Goal: Information Seeking & Learning: Learn about a topic

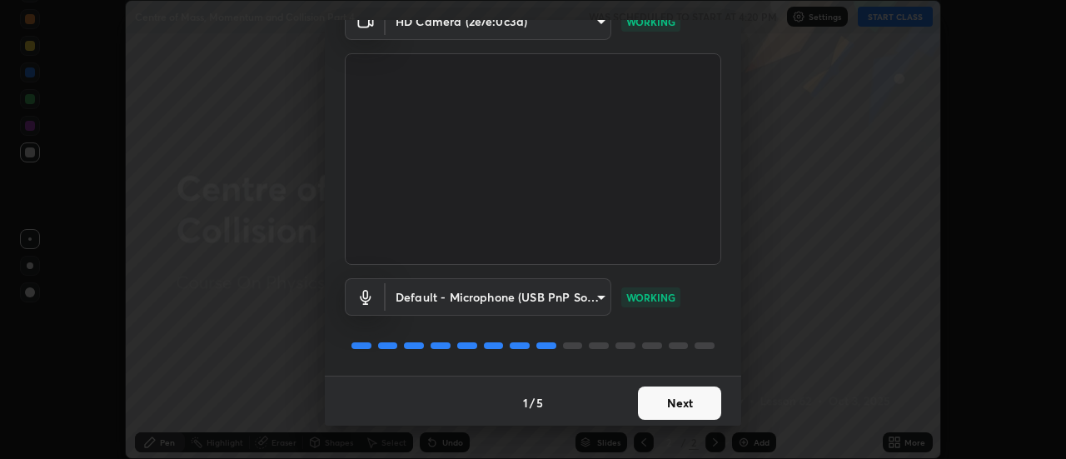
scroll to position [87, 0]
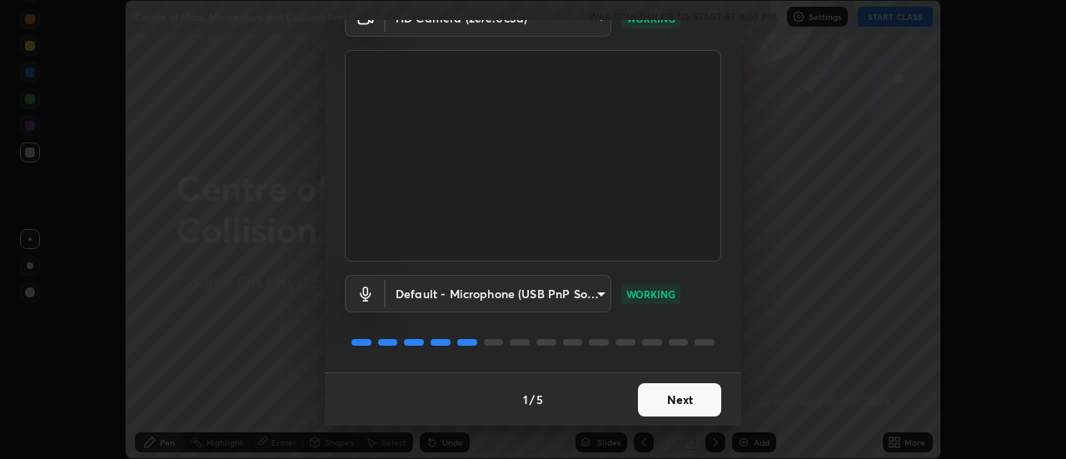
click at [676, 393] on button "Next" at bounding box center [679, 399] width 83 height 33
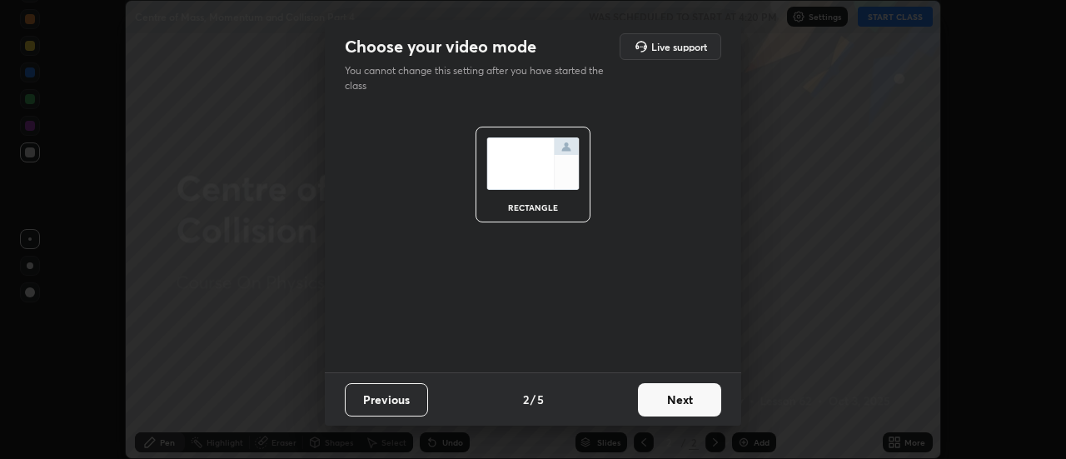
click at [685, 397] on button "Next" at bounding box center [679, 399] width 83 height 33
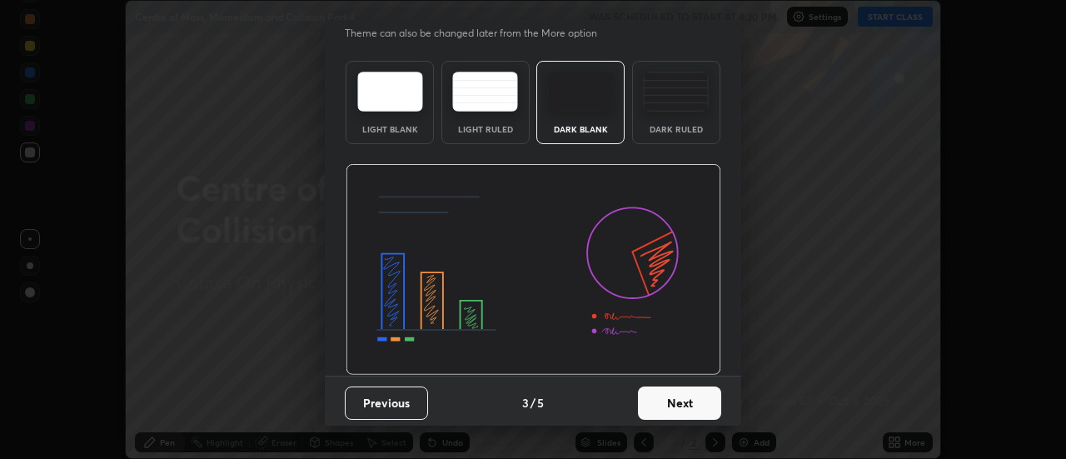
scroll to position [41, 0]
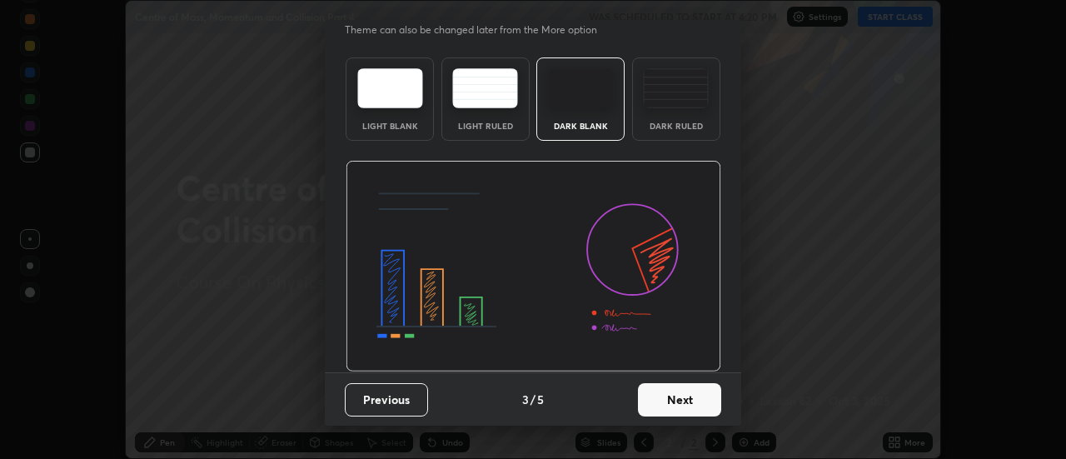
click at [671, 389] on button "Next" at bounding box center [679, 399] width 83 height 33
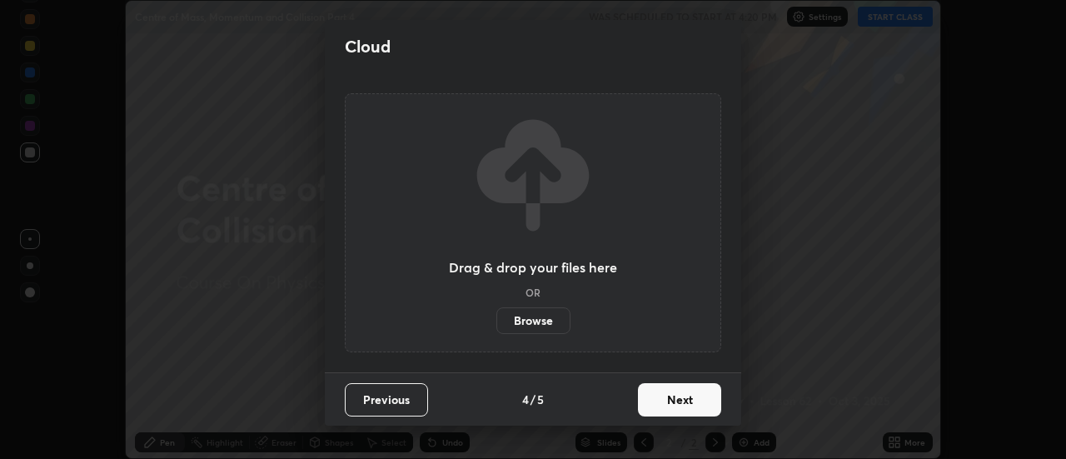
scroll to position [0, 0]
click at [673, 401] on button "Next" at bounding box center [679, 399] width 83 height 33
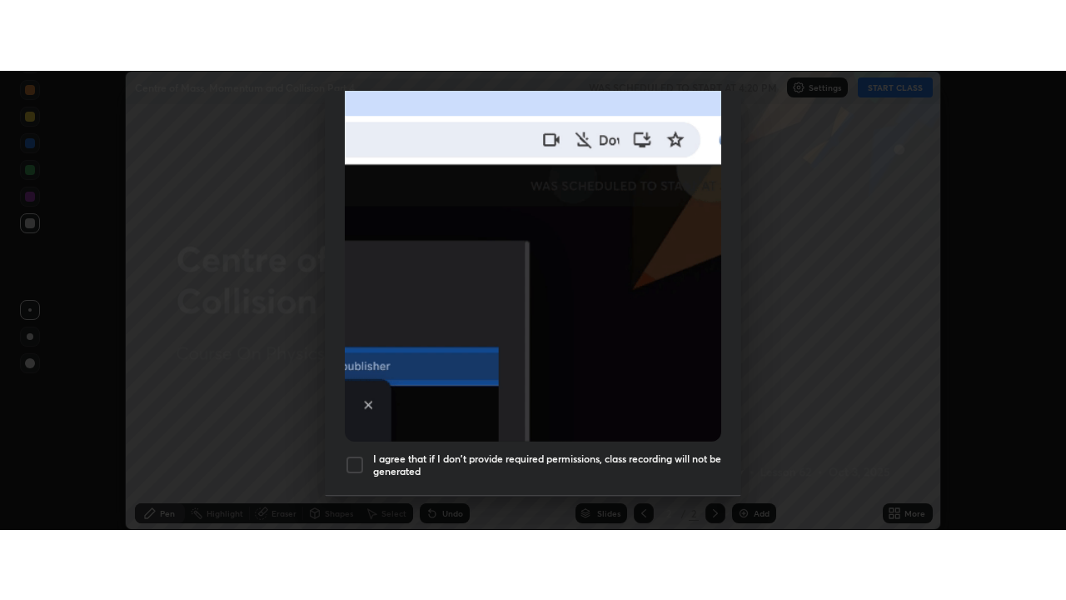
scroll to position [427, 0]
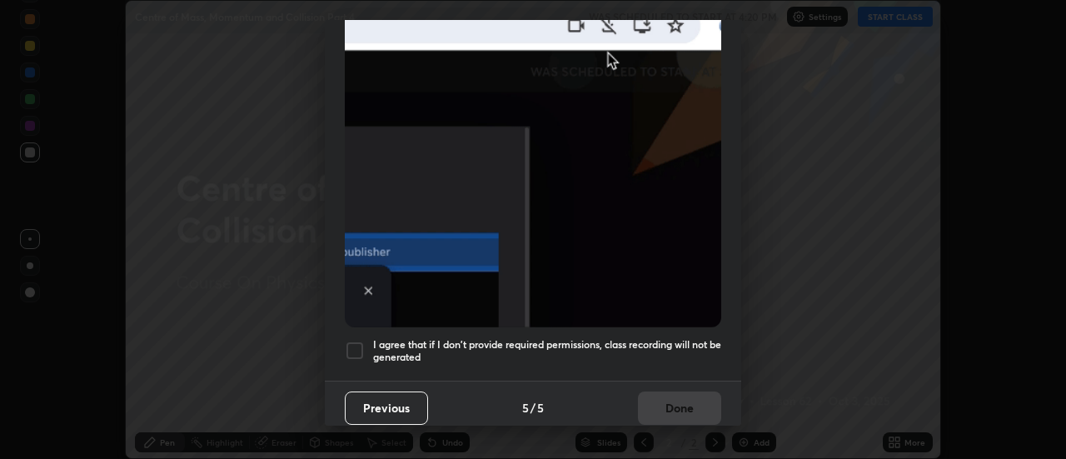
click at [641, 338] on h5 "I agree that if I don't provide required permissions, class recording will not …" at bounding box center [547, 351] width 348 height 26
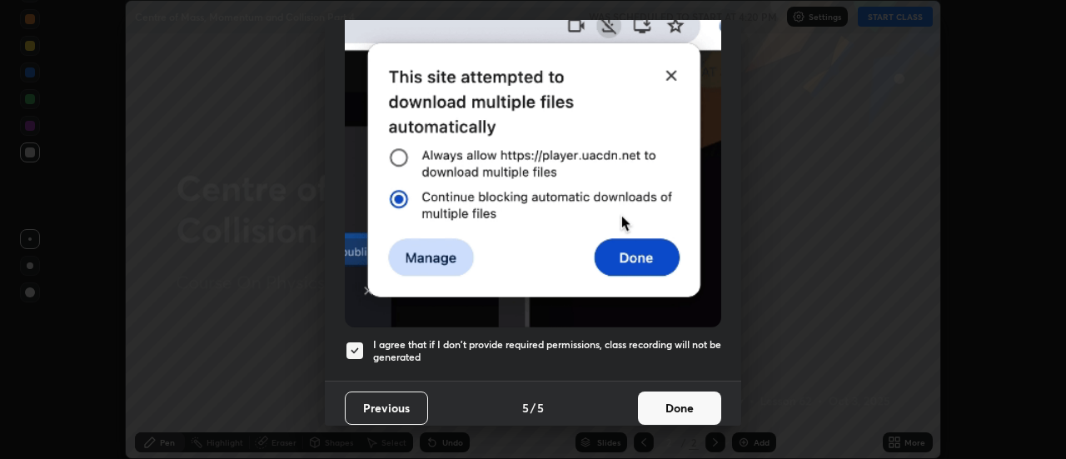
click at [652, 401] on button "Done" at bounding box center [679, 408] width 83 height 33
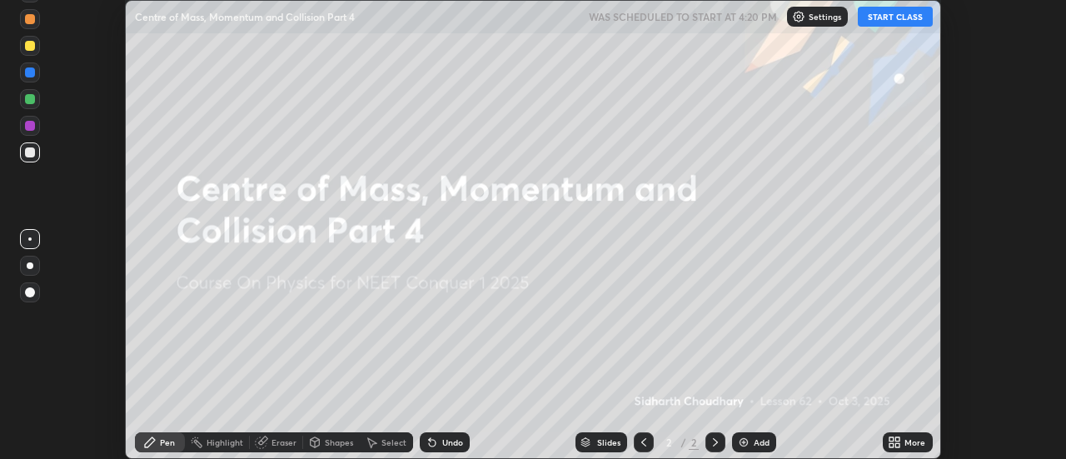
click at [882, 17] on button "START CLASS" at bounding box center [895, 17] width 75 height 20
click at [893, 447] on icon at bounding box center [892, 445] width 4 height 4
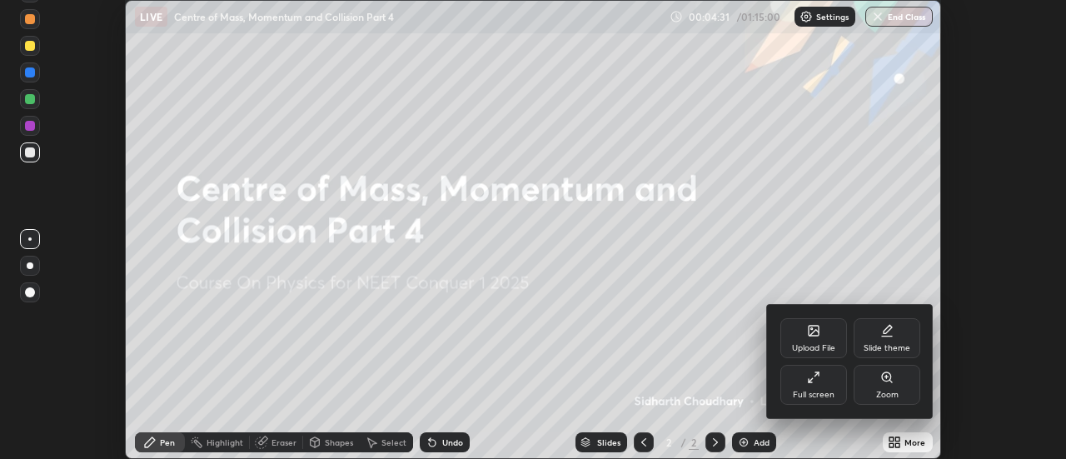
click at [827, 386] on div "Full screen" at bounding box center [814, 385] width 67 height 40
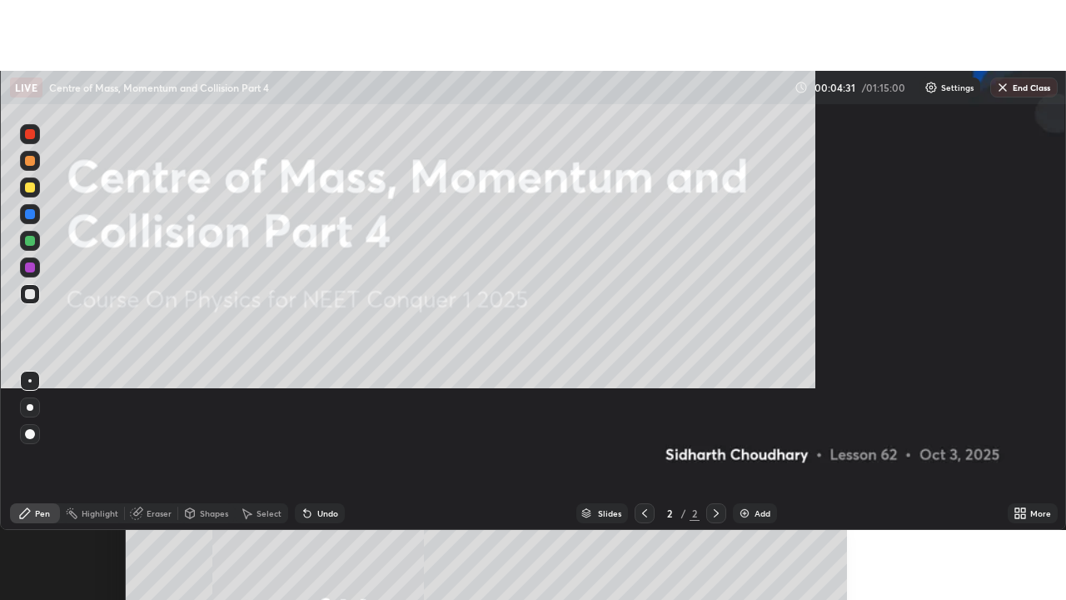
scroll to position [600, 1066]
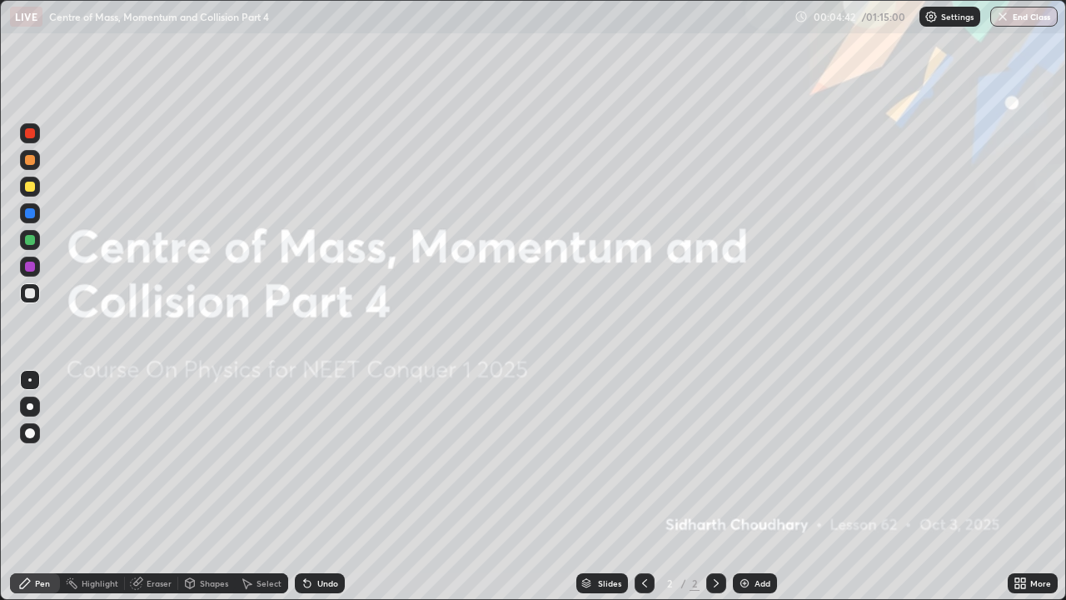
click at [757, 458] on div "Add" at bounding box center [755, 583] width 44 height 20
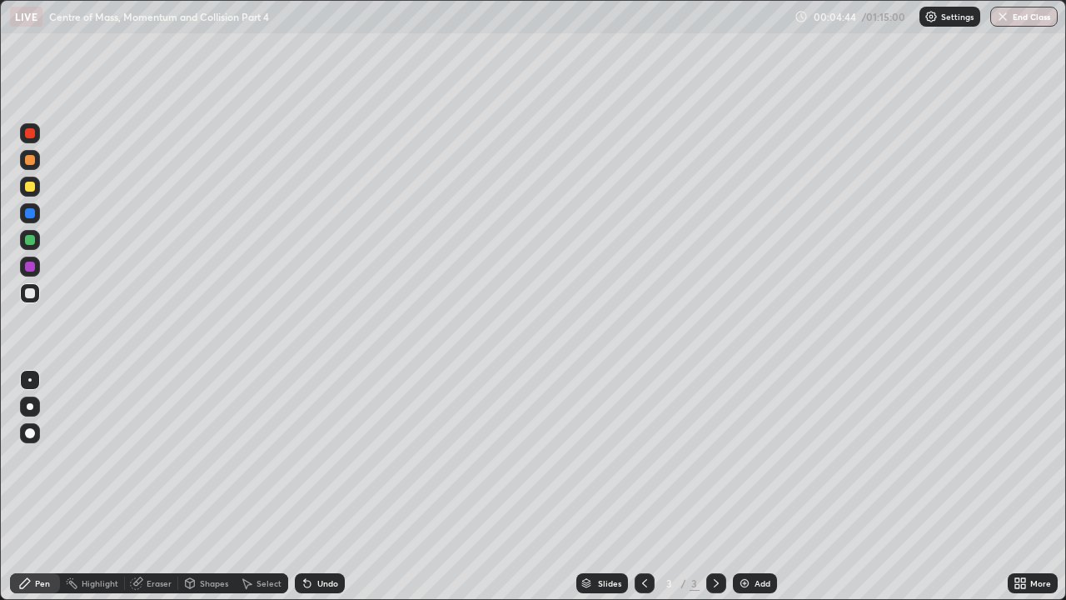
click at [28, 404] on div at bounding box center [30, 406] width 7 height 7
click at [321, 458] on div "Undo" at bounding box center [320, 583] width 50 height 20
click at [314, 458] on div "Undo" at bounding box center [320, 583] width 50 height 20
click at [321, 458] on div "Undo" at bounding box center [320, 583] width 50 height 20
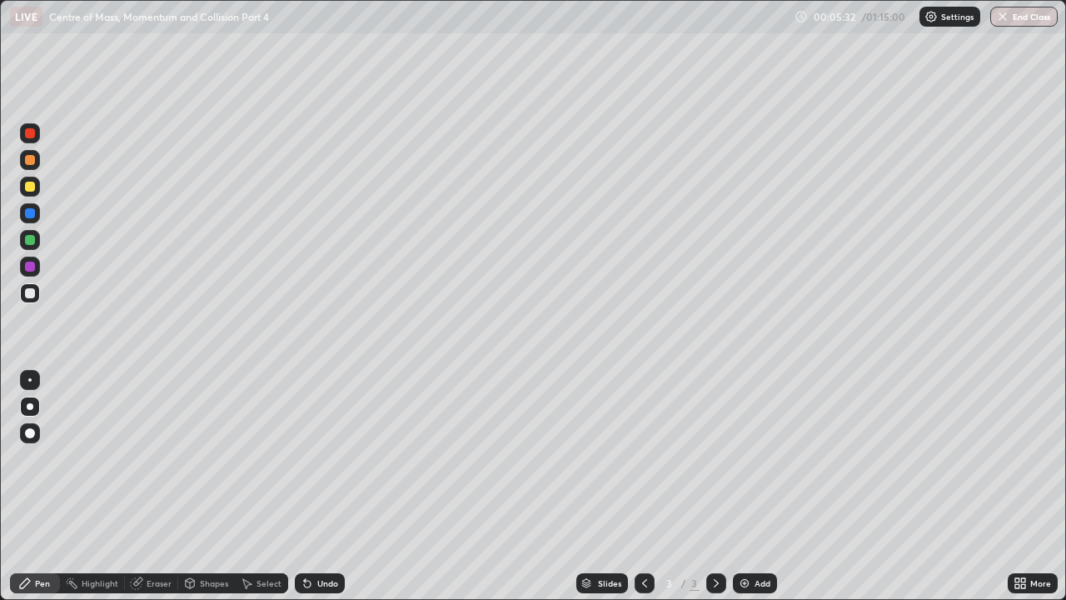
click at [323, 458] on div "Undo" at bounding box center [320, 583] width 50 height 20
click at [327, 458] on div "Undo" at bounding box center [320, 583] width 50 height 20
click at [328, 458] on div "Undo" at bounding box center [320, 583] width 50 height 20
click at [33, 189] on div at bounding box center [30, 187] width 10 height 10
click at [28, 237] on div at bounding box center [30, 240] width 10 height 10
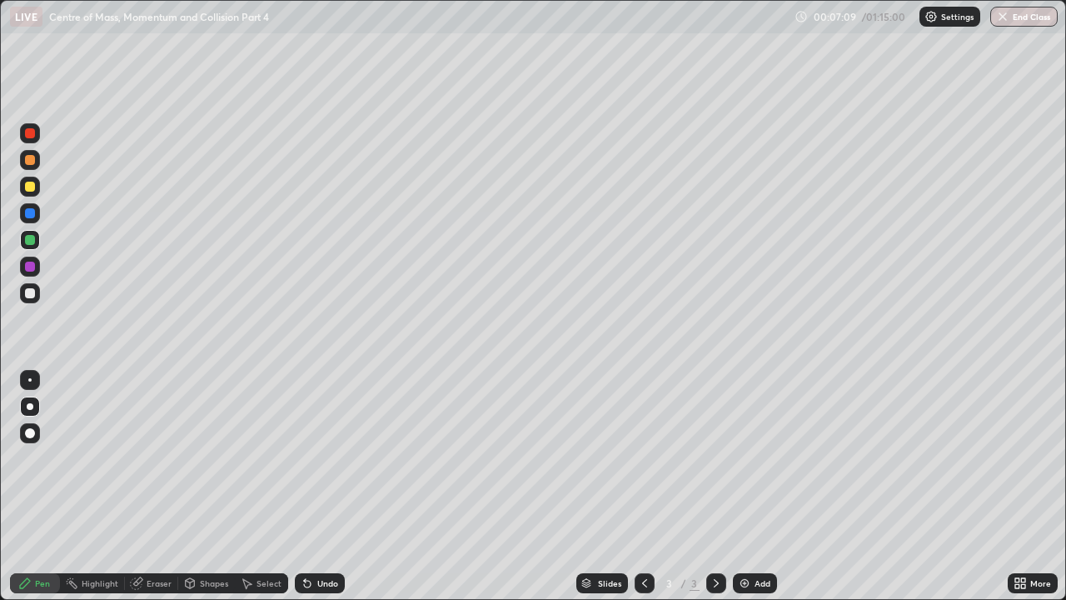
click at [27, 182] on div at bounding box center [30, 187] width 10 height 10
click at [332, 458] on div "Undo" at bounding box center [327, 583] width 21 height 8
click at [339, 458] on div "Undo" at bounding box center [320, 583] width 50 height 20
click at [340, 458] on div "Undo" at bounding box center [320, 583] width 50 height 20
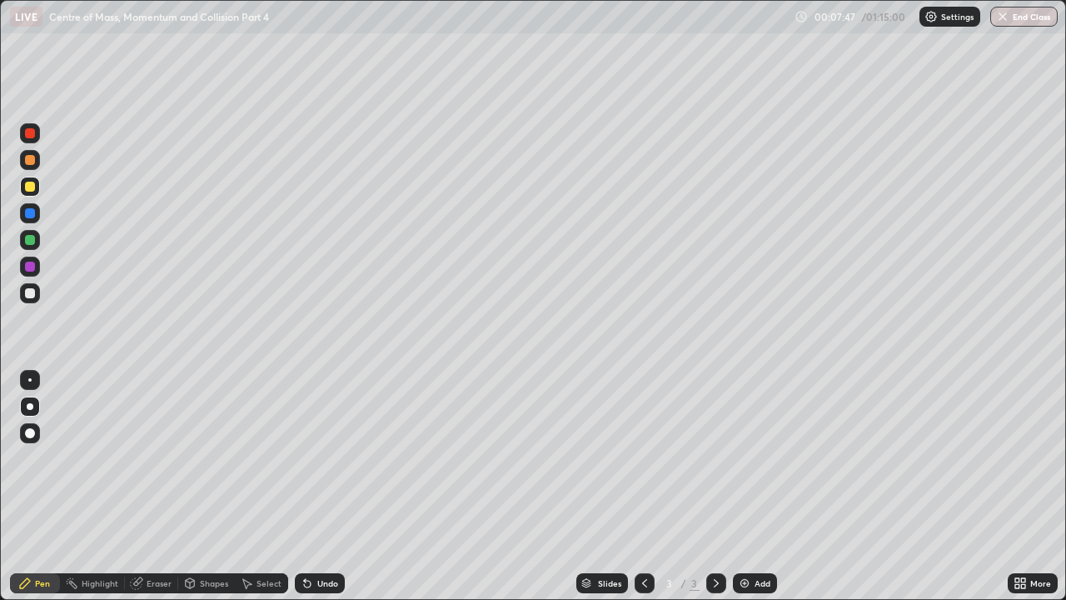
click at [337, 458] on div "Undo" at bounding box center [320, 583] width 50 height 20
click at [338, 458] on div "Undo" at bounding box center [320, 583] width 50 height 20
click at [339, 458] on div "Undo" at bounding box center [320, 583] width 50 height 20
click at [29, 292] on div at bounding box center [30, 293] width 10 height 10
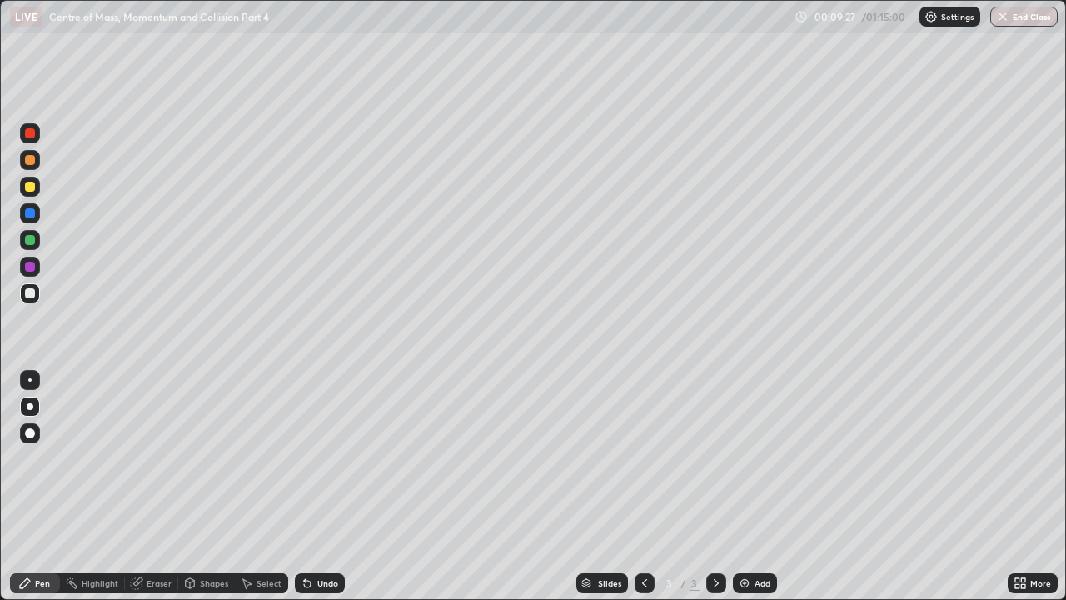
click at [29, 162] on div at bounding box center [30, 160] width 10 height 10
click at [32, 159] on div at bounding box center [30, 160] width 10 height 10
click at [97, 458] on div "Highlight" at bounding box center [100, 583] width 37 height 8
click at [42, 458] on div "Pen" at bounding box center [42, 583] width 15 height 8
click at [758, 458] on div "Add" at bounding box center [755, 583] width 44 height 20
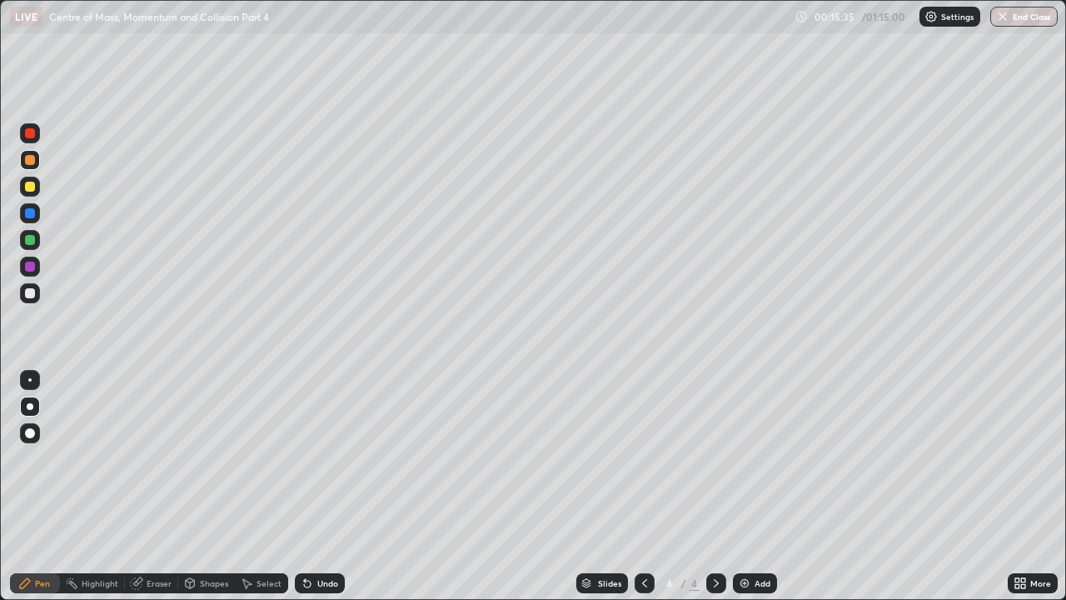
click at [31, 293] on div at bounding box center [30, 293] width 10 height 10
click at [204, 458] on div "Shapes" at bounding box center [214, 583] width 28 height 8
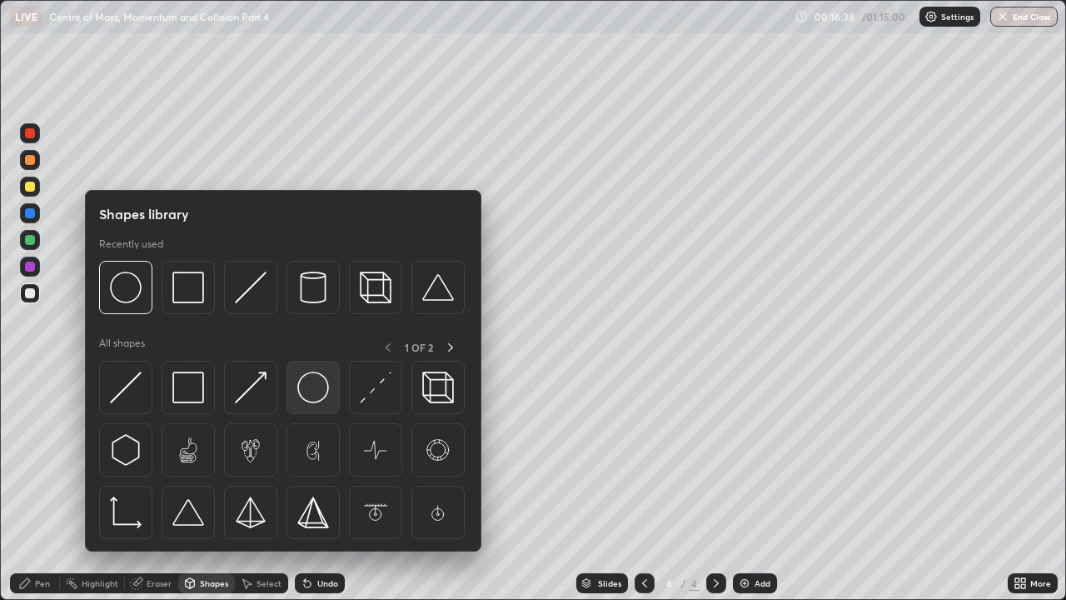
click at [316, 385] on img at bounding box center [313, 388] width 32 height 32
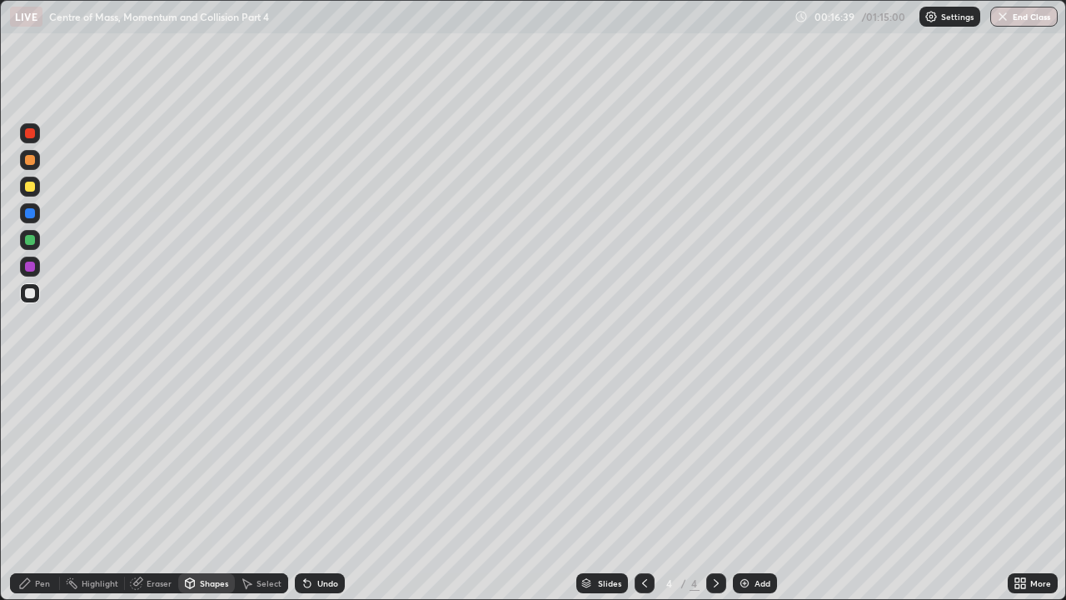
click at [32, 291] on div at bounding box center [30, 293] width 10 height 10
click at [147, 458] on div "Eraser" at bounding box center [159, 583] width 25 height 8
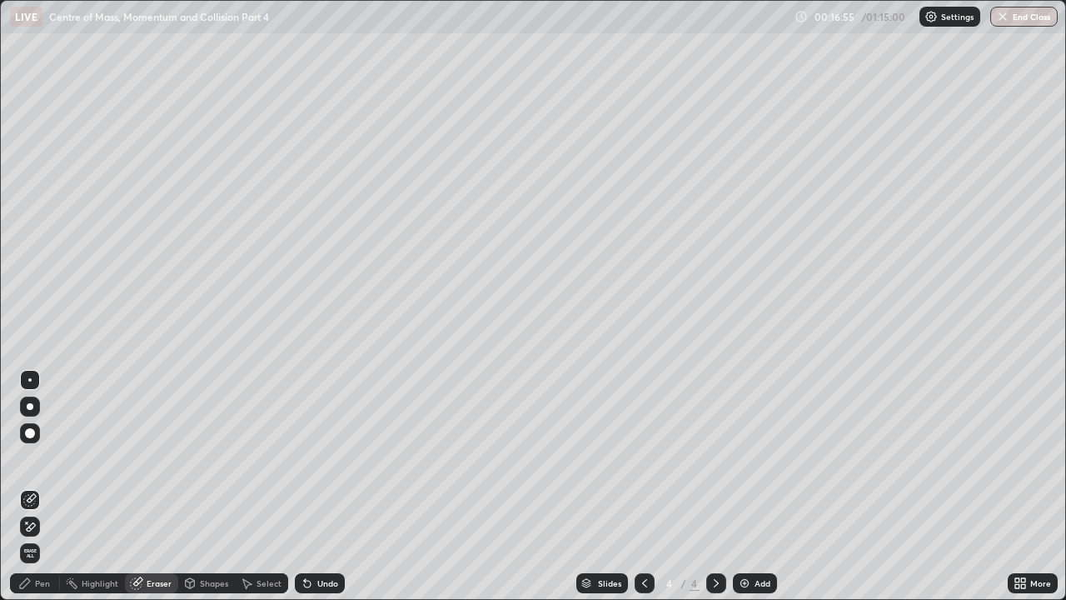
click at [202, 458] on div "Shapes" at bounding box center [214, 583] width 28 height 8
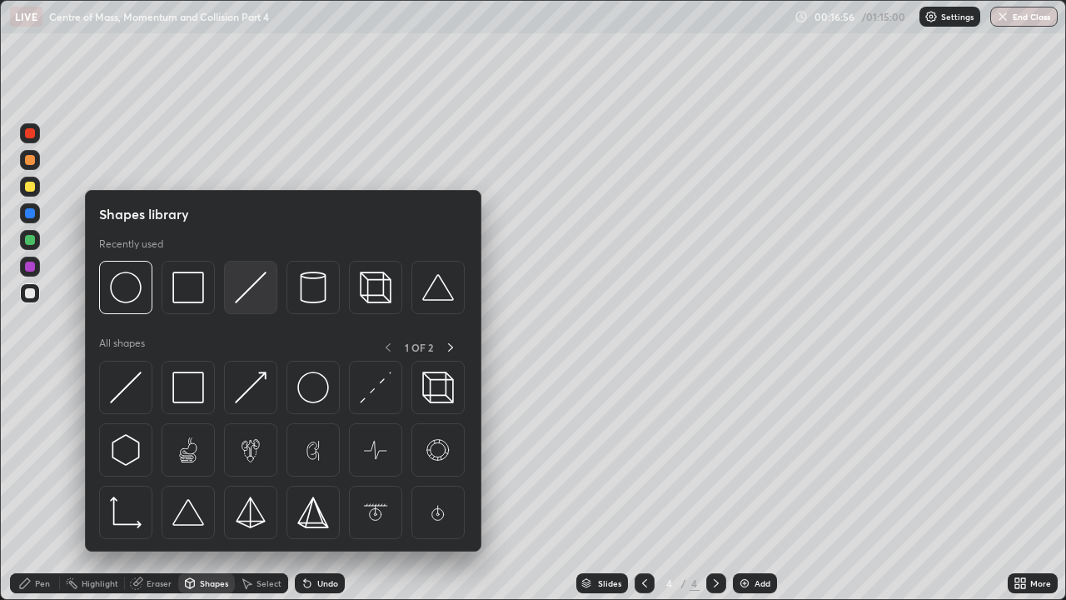
click at [248, 290] on img at bounding box center [251, 288] width 32 height 32
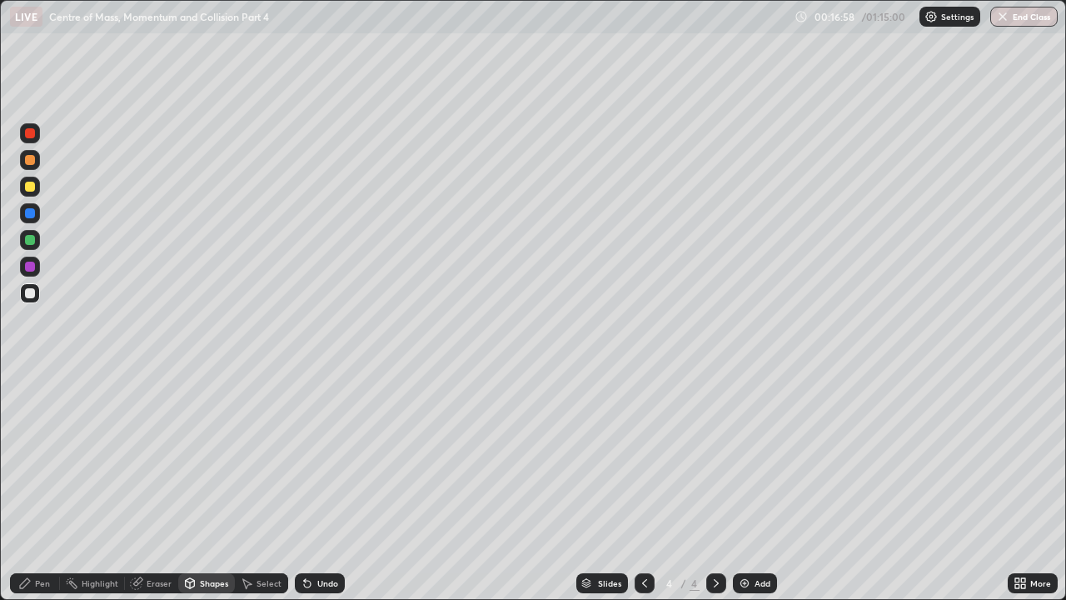
click at [29, 238] on div at bounding box center [30, 240] width 10 height 10
click at [27, 180] on div at bounding box center [30, 187] width 20 height 20
click at [29, 290] on div at bounding box center [30, 293] width 10 height 10
click at [37, 458] on div "Pen" at bounding box center [42, 583] width 15 height 8
click at [34, 291] on div at bounding box center [30, 293] width 10 height 10
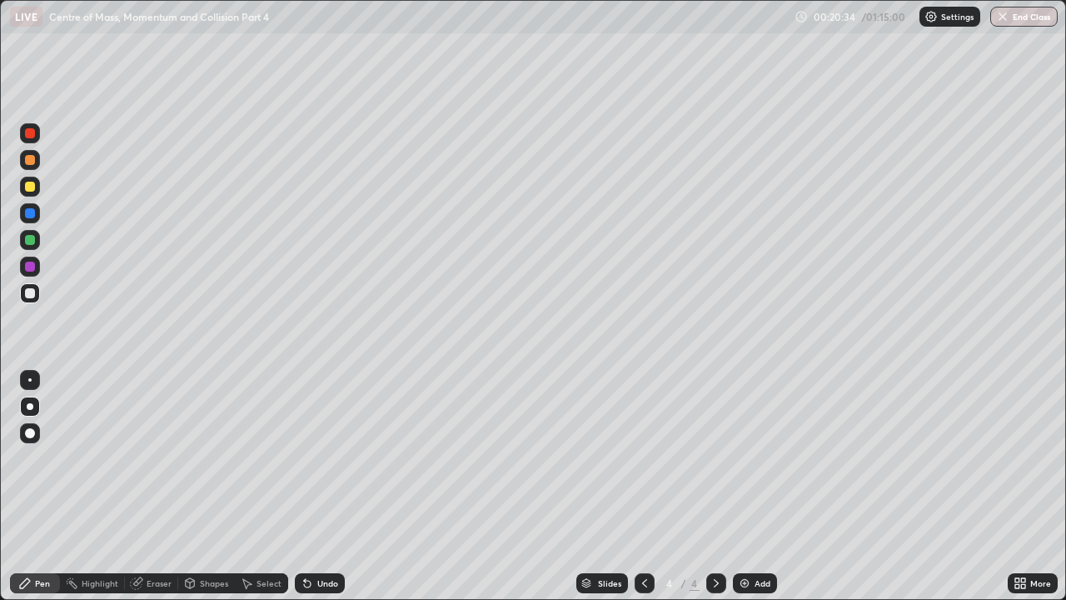
click at [30, 187] on div at bounding box center [30, 187] width 10 height 10
click at [30, 291] on div at bounding box center [30, 293] width 10 height 10
click at [30, 160] on div at bounding box center [30, 160] width 10 height 10
click at [332, 458] on div "Undo" at bounding box center [327, 583] width 21 height 8
click at [314, 458] on div "Undo" at bounding box center [320, 583] width 50 height 20
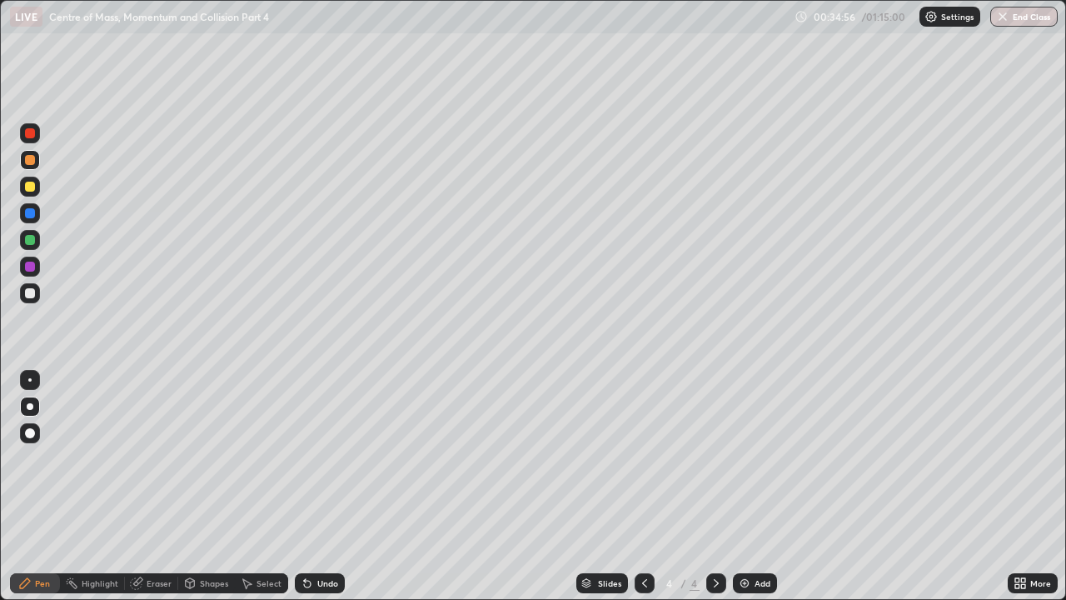
click at [321, 458] on div "Undo" at bounding box center [327, 583] width 21 height 8
click at [764, 458] on div "Add" at bounding box center [763, 583] width 16 height 8
click at [31, 293] on div at bounding box center [30, 293] width 10 height 10
click at [31, 190] on div at bounding box center [30, 187] width 10 height 10
click at [152, 458] on div "Eraser" at bounding box center [159, 583] width 25 height 8
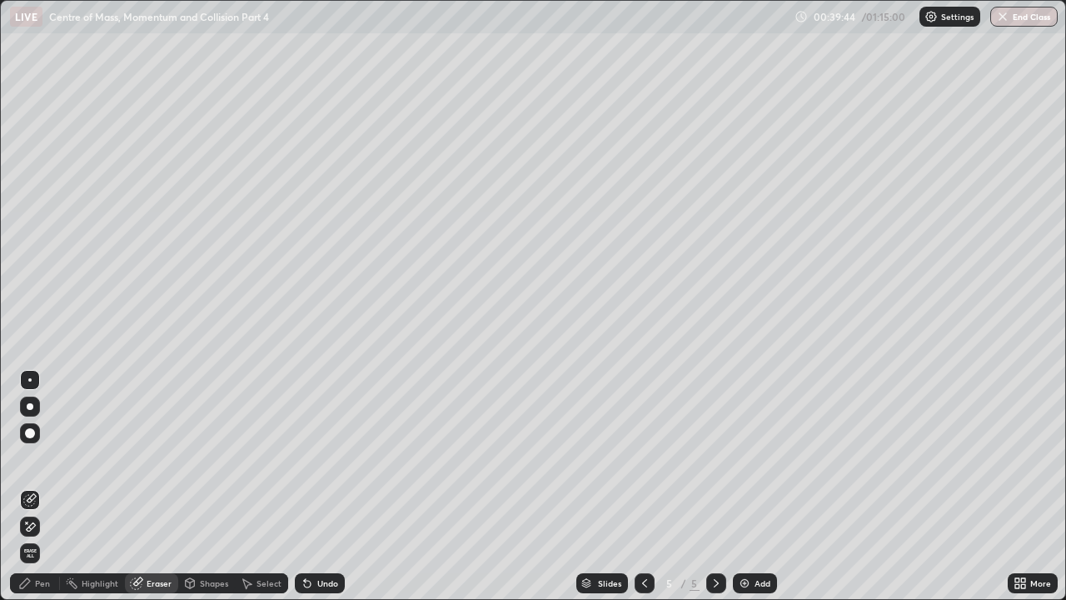
click at [43, 458] on div "Pen" at bounding box center [42, 583] width 15 height 8
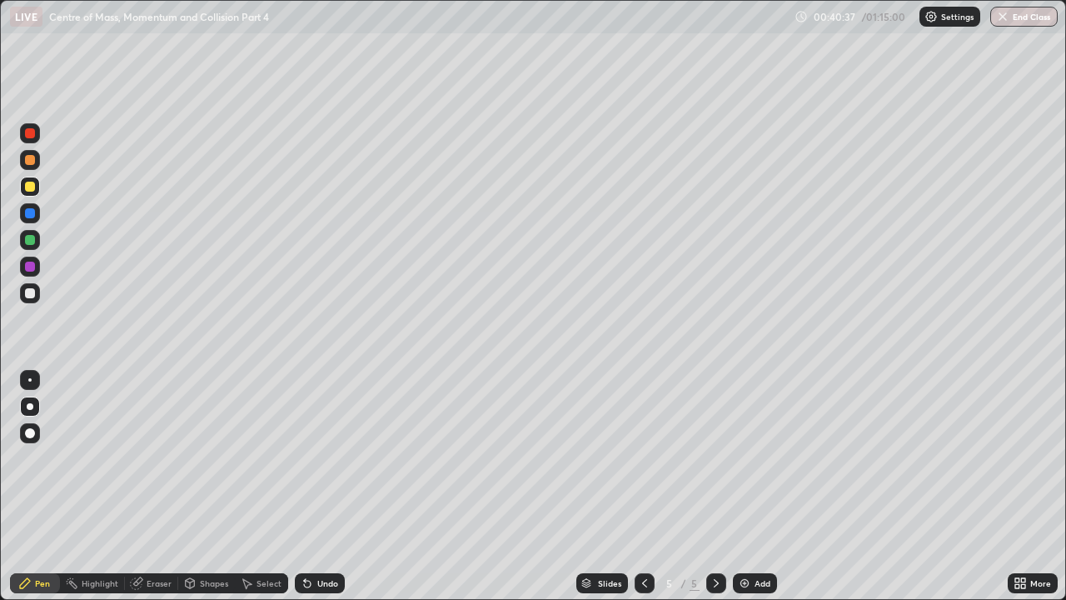
click at [156, 458] on div "Eraser" at bounding box center [159, 583] width 25 height 8
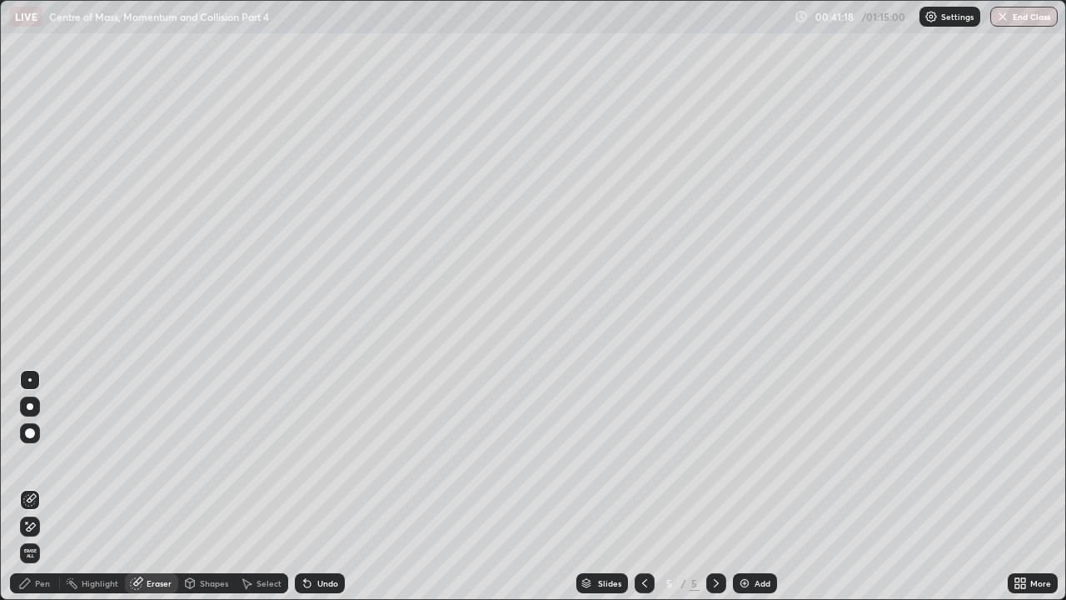
click at [323, 458] on div "Undo" at bounding box center [327, 583] width 21 height 8
click at [200, 458] on div "Shapes" at bounding box center [214, 583] width 28 height 8
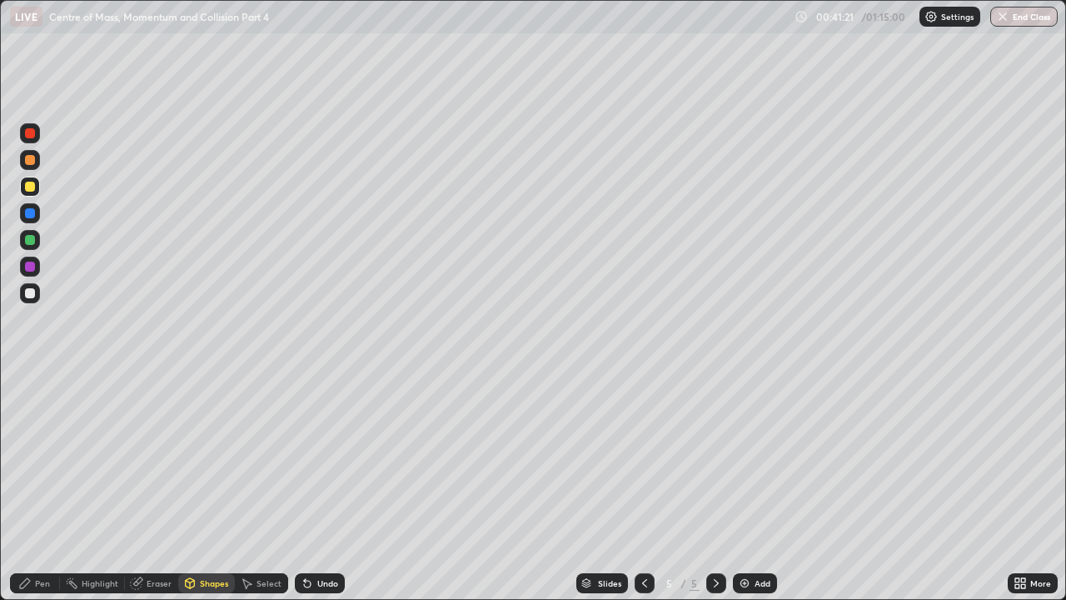
click at [103, 458] on div "Highlight" at bounding box center [100, 583] width 37 height 8
click at [36, 158] on div at bounding box center [30, 160] width 20 height 20
click at [44, 458] on div "Pen" at bounding box center [42, 583] width 15 height 8
click at [32, 292] on div at bounding box center [30, 293] width 10 height 10
click at [30, 238] on div at bounding box center [30, 240] width 10 height 10
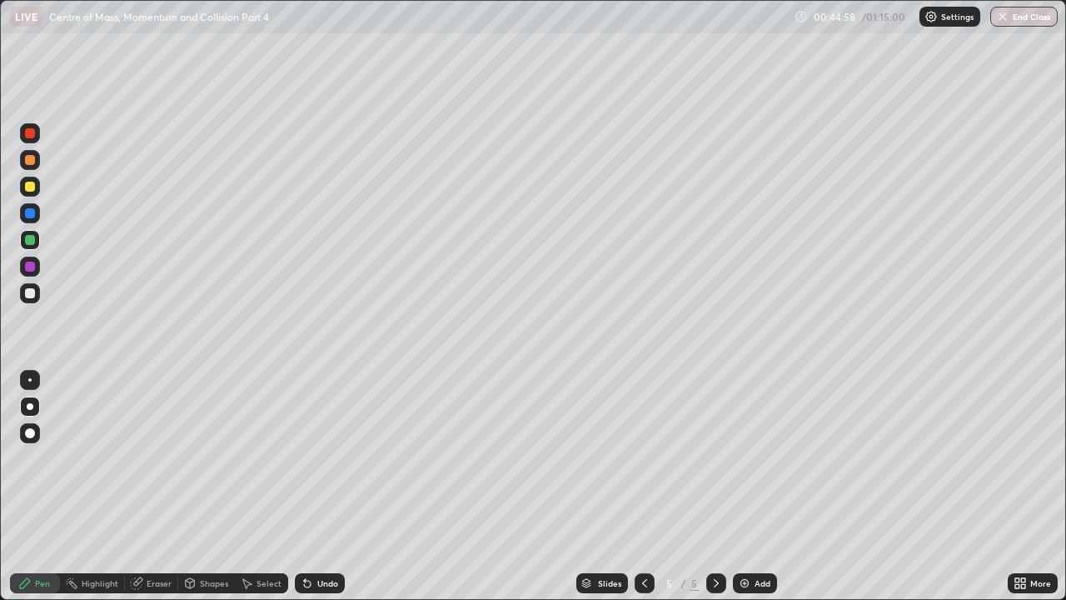
click at [30, 290] on div at bounding box center [30, 293] width 10 height 10
click at [30, 185] on div at bounding box center [30, 187] width 10 height 10
click at [751, 458] on div "Add" at bounding box center [755, 583] width 44 height 20
click at [30, 297] on div at bounding box center [30, 293] width 10 height 10
click at [28, 188] on div at bounding box center [30, 187] width 10 height 10
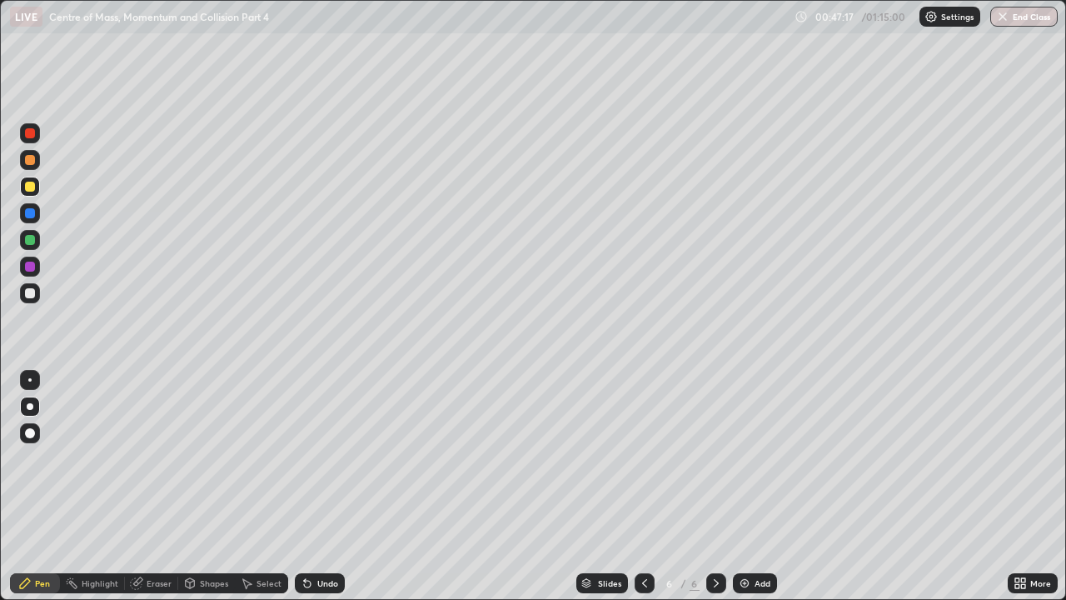
click at [27, 292] on div at bounding box center [30, 293] width 10 height 10
click at [30, 242] on div at bounding box center [30, 240] width 10 height 10
click at [32, 295] on div at bounding box center [30, 293] width 10 height 10
click at [38, 185] on div at bounding box center [30, 187] width 20 height 20
click at [756, 458] on div "Add" at bounding box center [763, 583] width 16 height 8
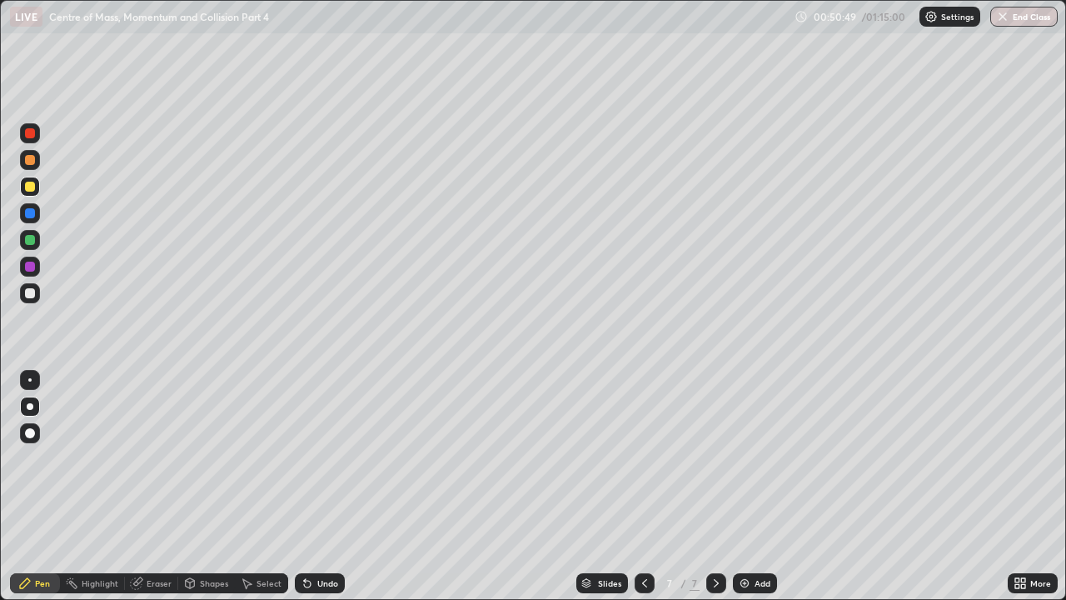
click at [643, 458] on icon at bounding box center [644, 583] width 13 height 13
click at [715, 458] on icon at bounding box center [716, 583] width 13 height 13
click at [28, 291] on div at bounding box center [30, 293] width 10 height 10
click at [31, 185] on div at bounding box center [30, 187] width 10 height 10
click at [27, 293] on div at bounding box center [30, 293] width 10 height 10
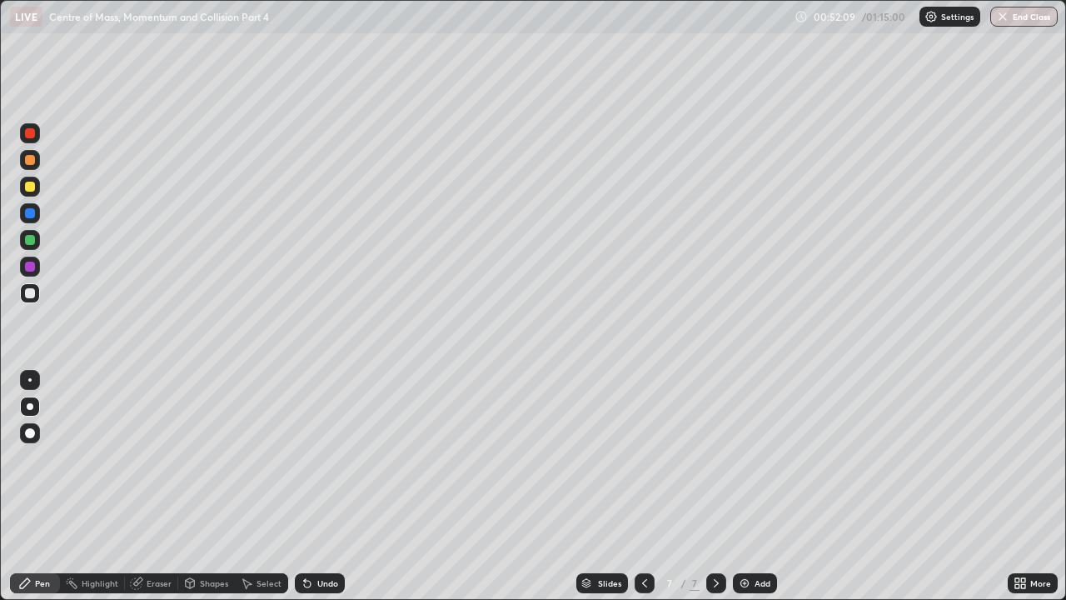
click at [163, 458] on div "Eraser" at bounding box center [159, 583] width 25 height 8
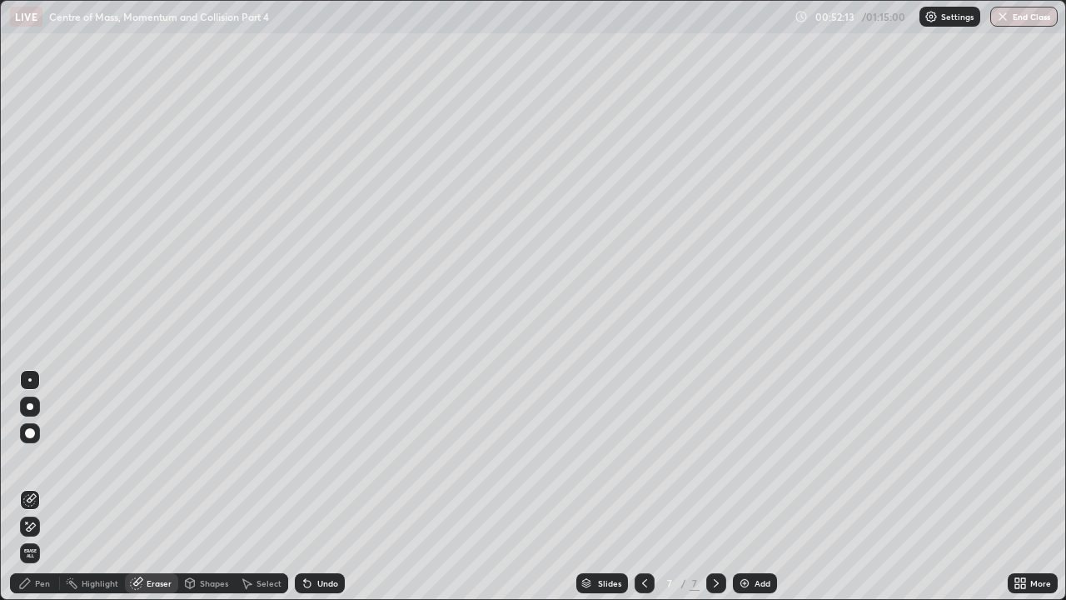
click at [37, 458] on div "Pen" at bounding box center [35, 583] width 50 height 20
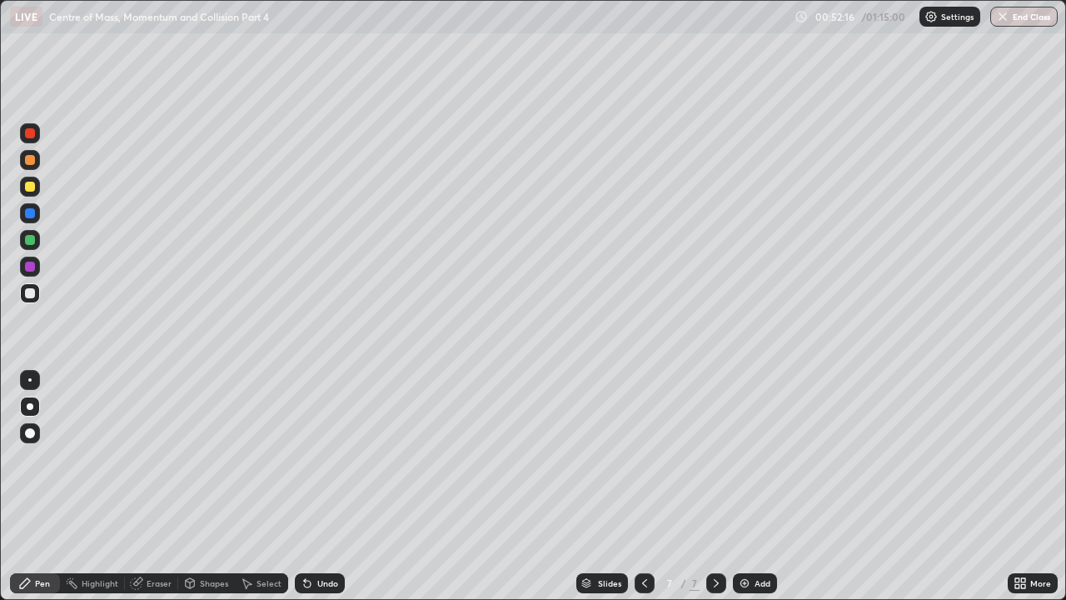
click at [38, 458] on div "Pen" at bounding box center [42, 583] width 15 height 8
click at [30, 191] on div at bounding box center [30, 187] width 10 height 10
click at [756, 458] on div "Add" at bounding box center [755, 583] width 44 height 20
click at [31, 295] on div at bounding box center [30, 293] width 10 height 10
click at [646, 458] on icon at bounding box center [644, 583] width 13 height 13
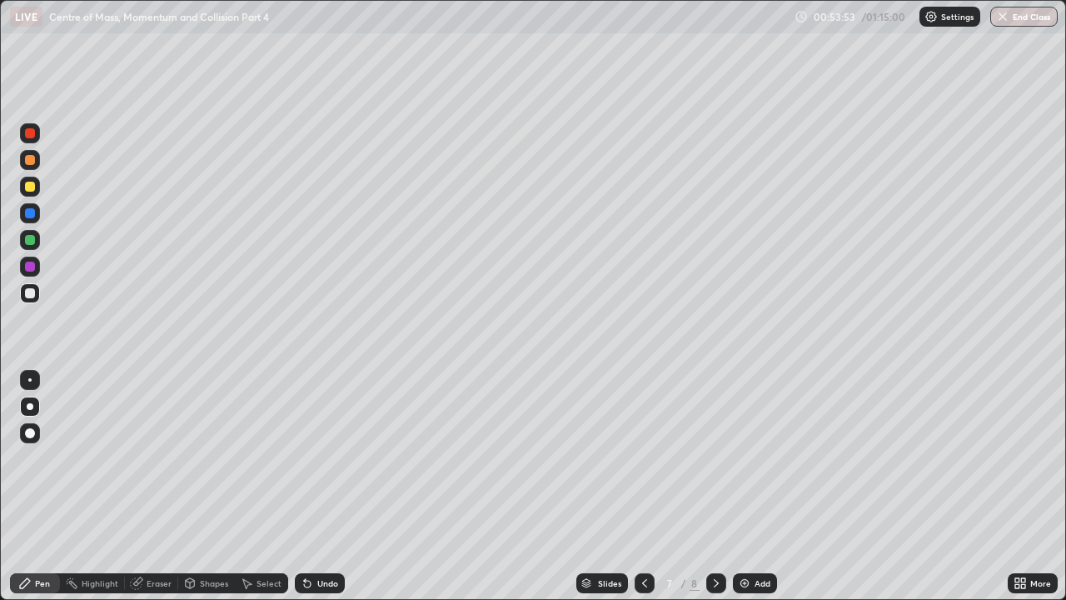
click at [710, 458] on icon at bounding box center [716, 583] width 13 height 13
click at [30, 161] on div at bounding box center [30, 160] width 10 height 10
click at [32, 185] on div at bounding box center [30, 187] width 10 height 10
click at [155, 458] on div "Eraser" at bounding box center [159, 583] width 25 height 8
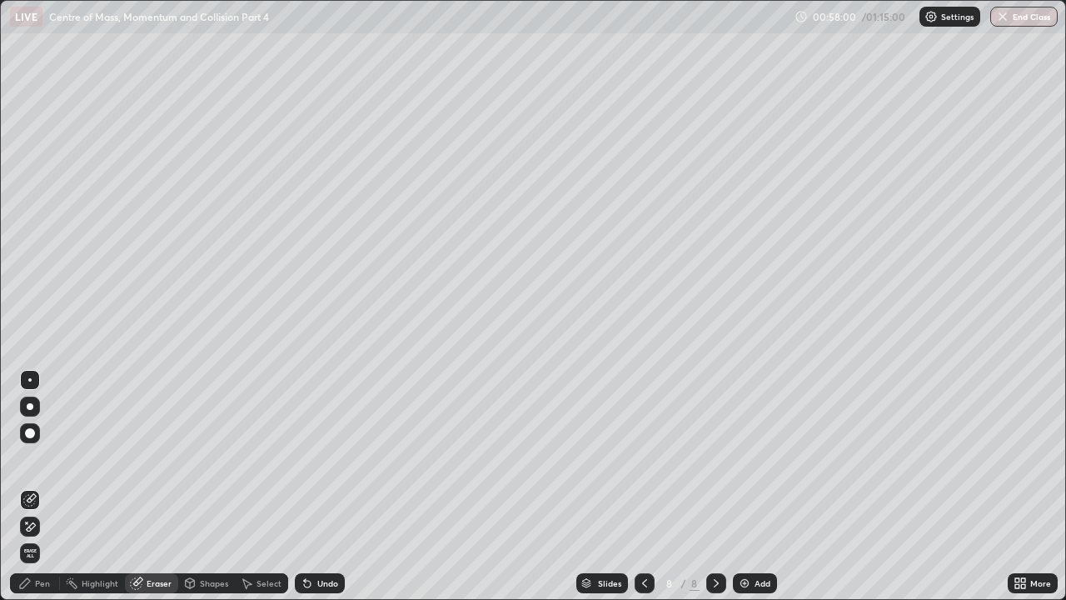
click at [42, 458] on div "Pen" at bounding box center [42, 583] width 15 height 8
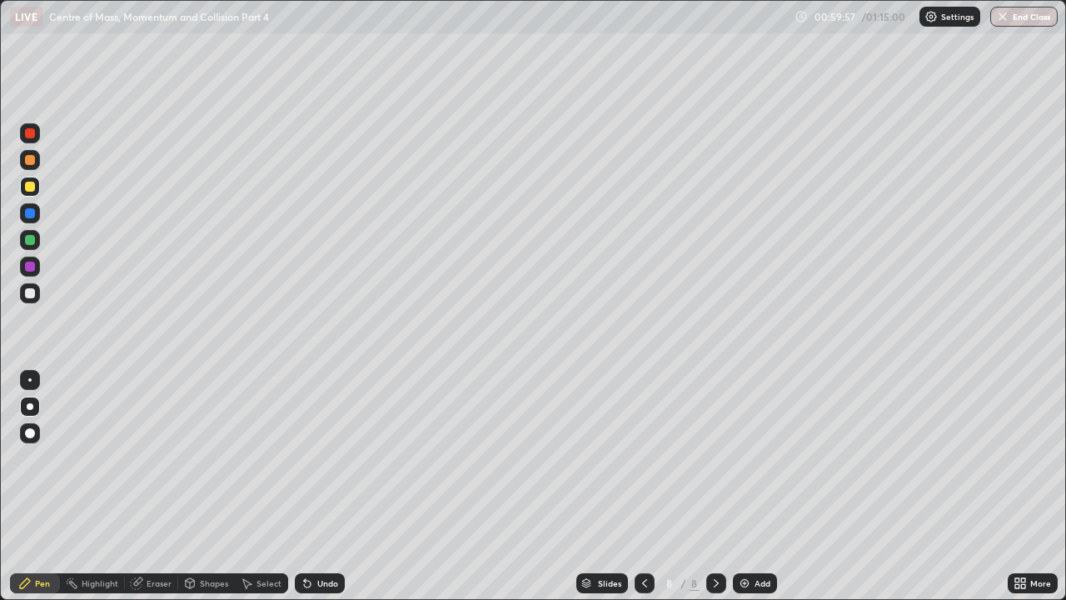
click at [31, 293] on div at bounding box center [30, 293] width 10 height 10
click at [767, 458] on div "Add" at bounding box center [763, 583] width 16 height 8
click at [32, 291] on div at bounding box center [30, 293] width 10 height 10
click at [30, 292] on div at bounding box center [30, 293] width 10 height 10
click at [32, 187] on div at bounding box center [30, 187] width 10 height 10
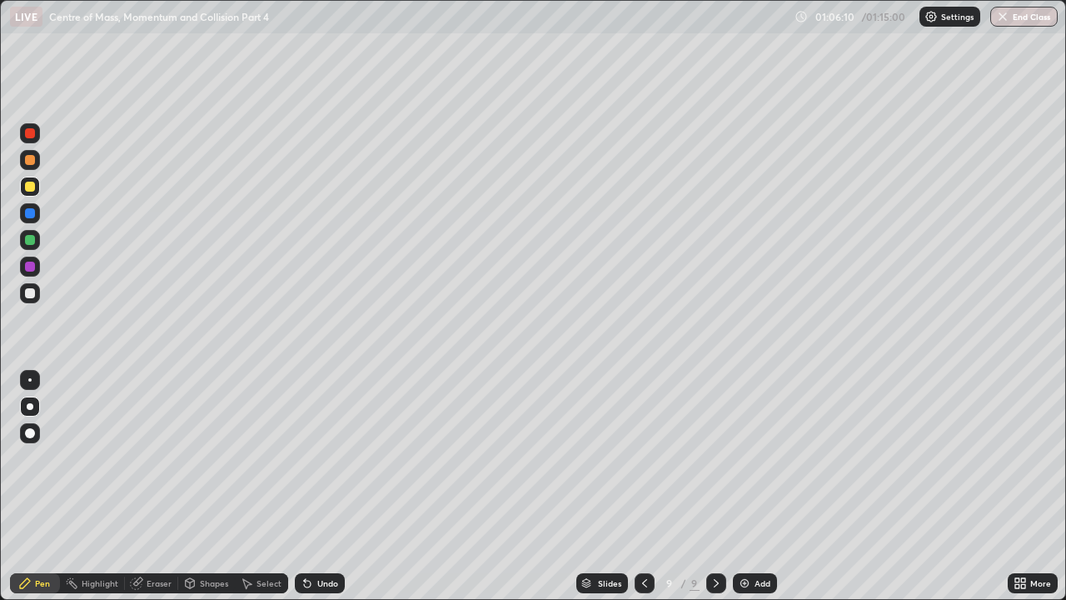
click at [643, 458] on icon at bounding box center [644, 583] width 13 height 13
click at [650, 458] on div at bounding box center [645, 583] width 20 height 20
click at [643, 458] on icon at bounding box center [644, 583] width 13 height 13
click at [715, 458] on icon at bounding box center [716, 583] width 13 height 13
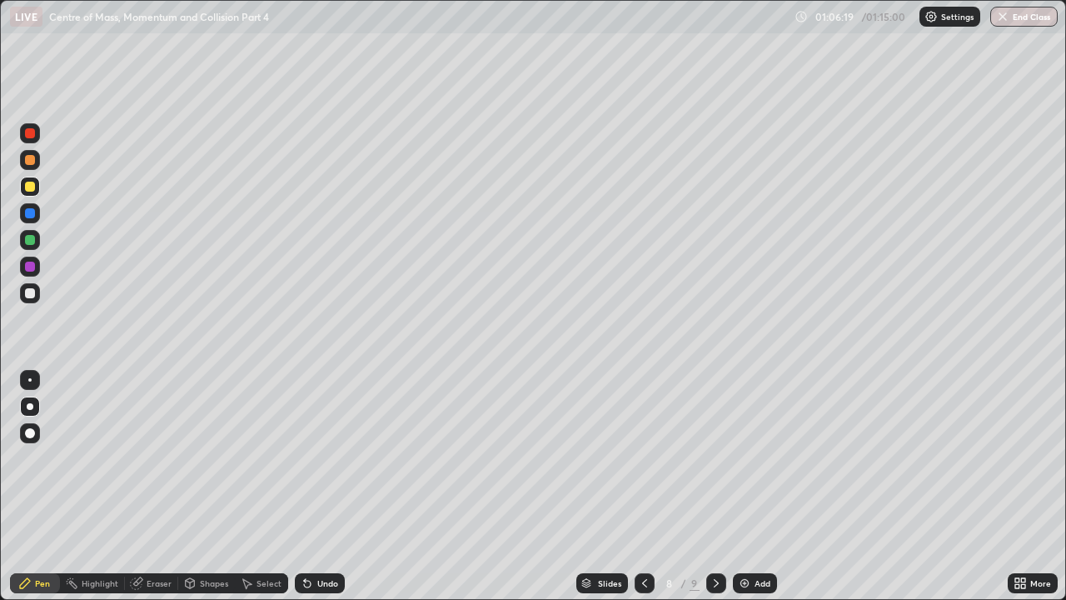
click at [723, 458] on div at bounding box center [717, 583] width 20 height 20
click at [30, 293] on div at bounding box center [30, 293] width 10 height 10
click at [32, 189] on div at bounding box center [30, 187] width 10 height 10
click at [1011, 22] on button "End Class" at bounding box center [1025, 17] width 66 height 20
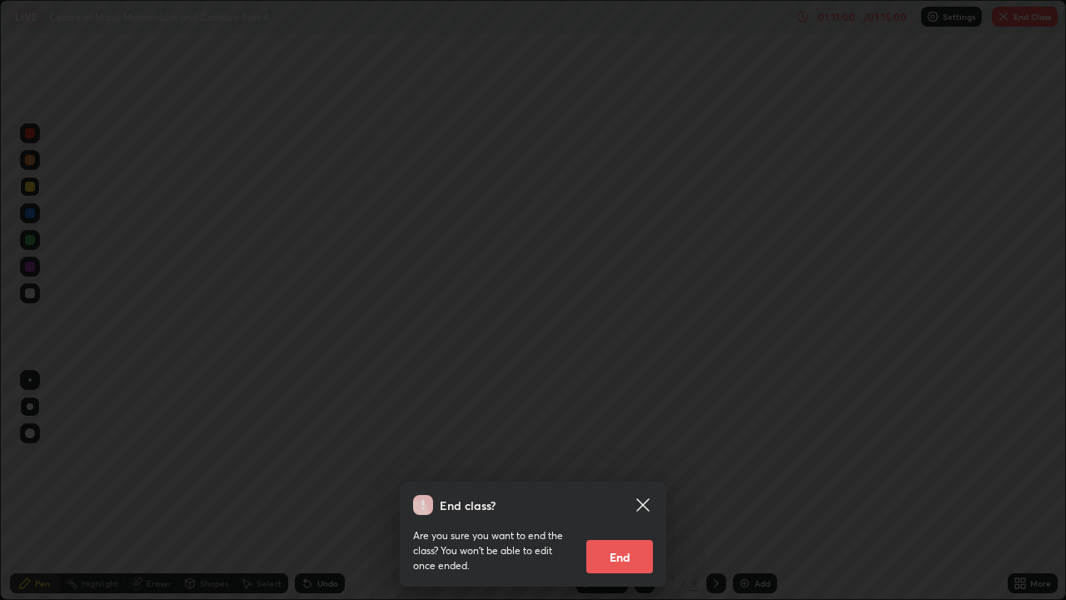
click at [631, 458] on button "End" at bounding box center [620, 556] width 67 height 33
